Goal: Transaction & Acquisition: Subscribe to service/newsletter

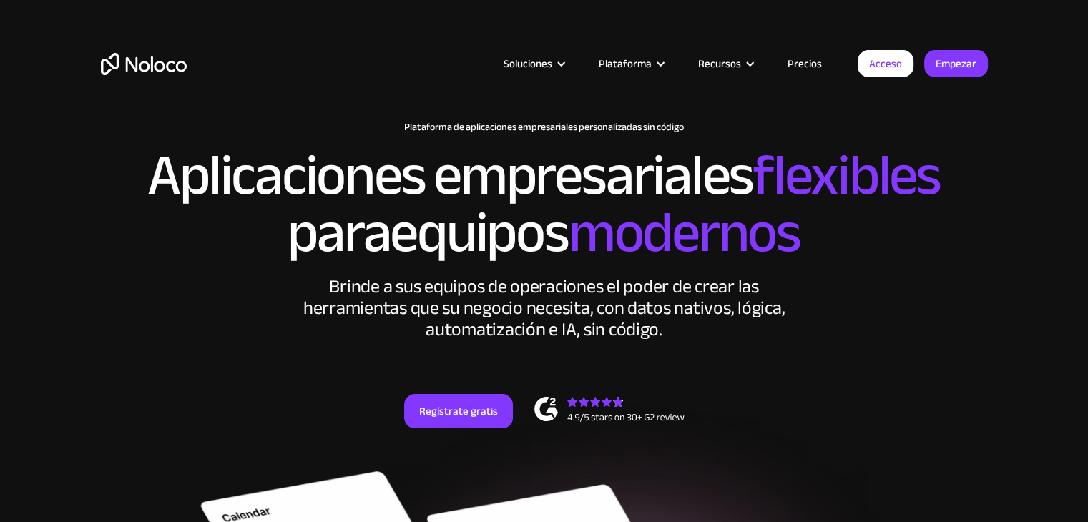
click at [457, 441] on div "New: Connect Noloco to Stripe Plataforma de aplicaciones empresariales personal…" at bounding box center [545, 289] width 916 height 364
click at [495, 412] on font "Regístrate gratis" at bounding box center [458, 411] width 79 height 20
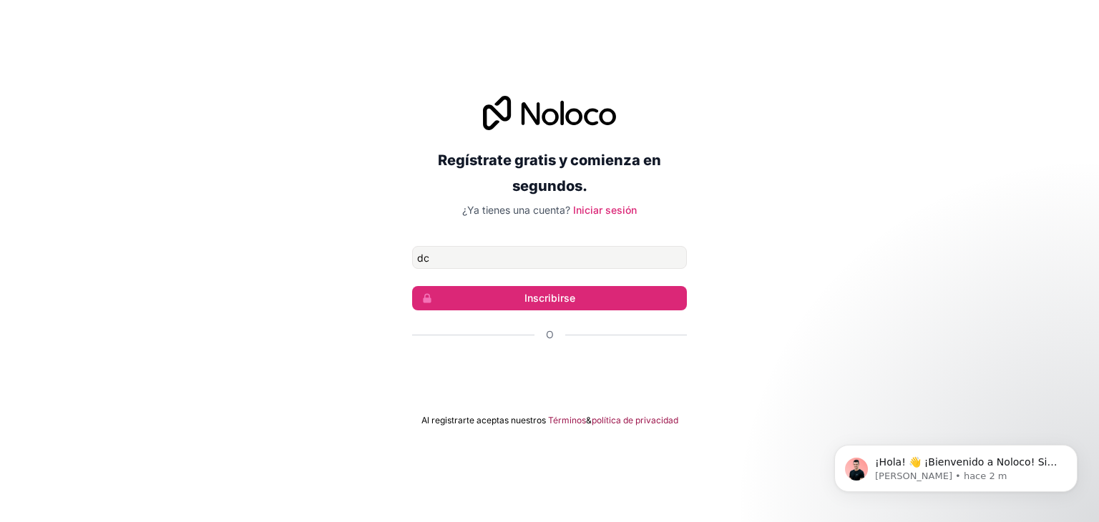
type input "[EMAIL_ADDRESS][DOMAIN_NAME]"
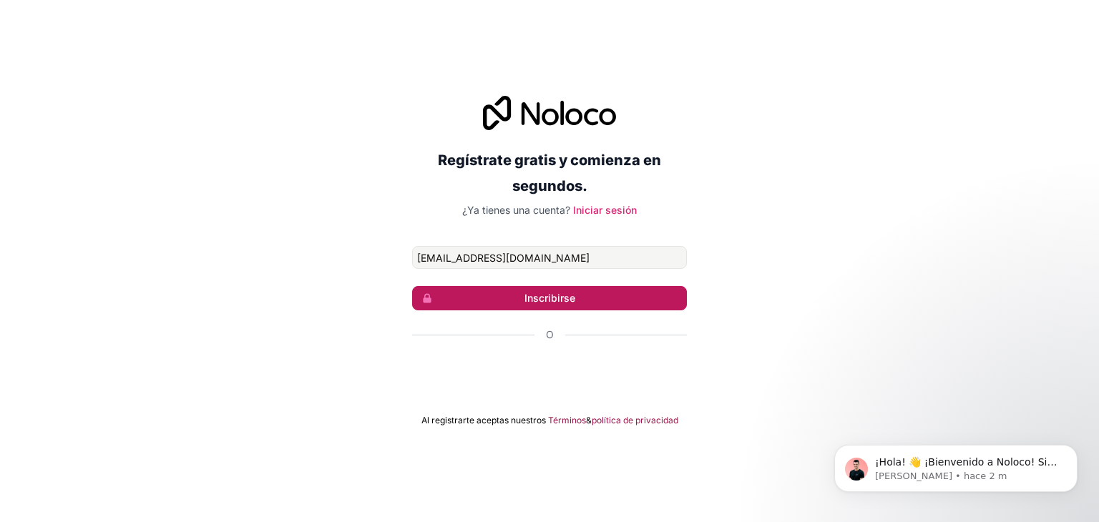
click at [535, 300] on font "Inscribirse" at bounding box center [549, 298] width 51 height 12
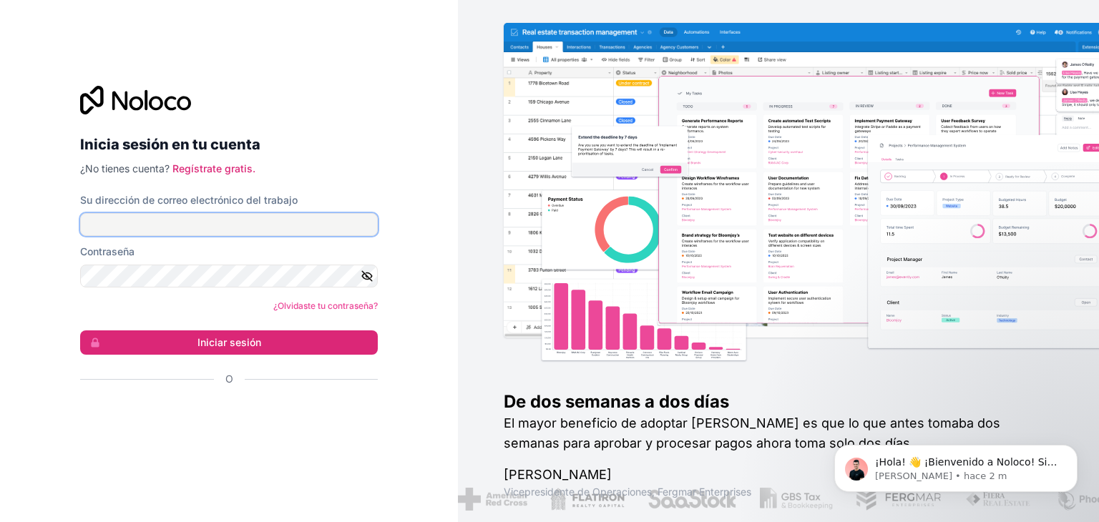
click at [152, 220] on input "Su dirección de correo electrónico del trabajo" at bounding box center [229, 224] width 298 height 23
type input "dc2498442@gmail.com"
click at [372, 278] on icon "button" at bounding box center [367, 276] width 13 height 13
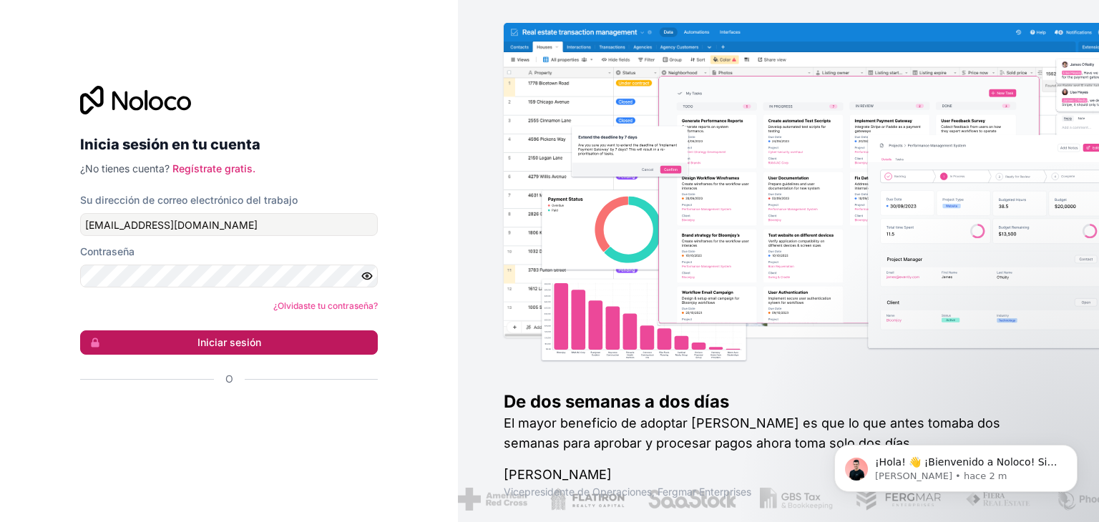
click at [320, 336] on button "Iniciar sesión" at bounding box center [229, 342] width 298 height 24
